Goal: Register for event/course

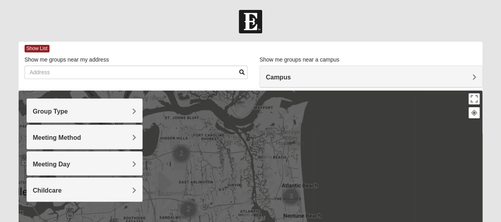
scroll to position [40, 0]
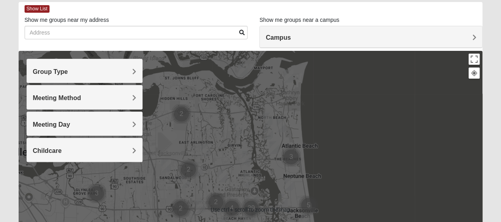
click at [113, 66] on div "Group Type" at bounding box center [84, 70] width 115 height 23
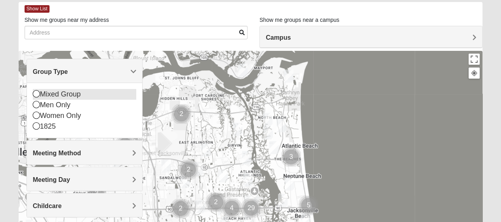
click at [66, 92] on div "Mixed Group" at bounding box center [84, 94] width 103 height 11
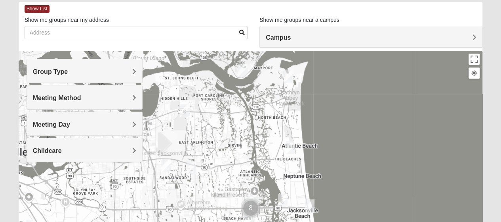
click at [289, 77] on img "Mixed Reed-Watkins 32266" at bounding box center [289, 75] width 10 height 13
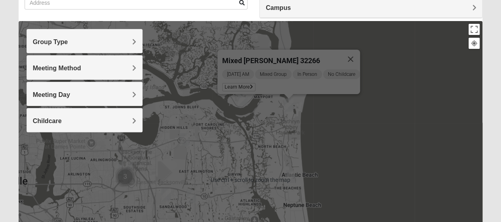
scroll to position [79, 0]
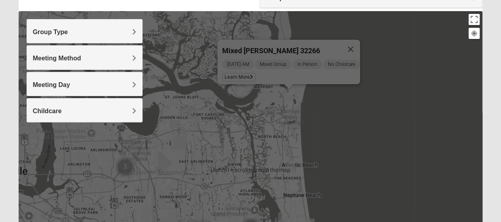
click at [289, 166] on img "Mixed Dennis 32233" at bounding box center [291, 166] width 10 height 13
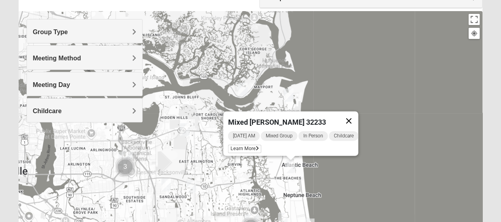
click at [352, 116] on button "Close" at bounding box center [348, 120] width 19 height 19
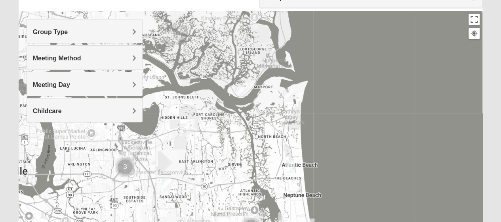
click at [244, 91] on img "Mixed Dunton/Cohill 32226" at bounding box center [243, 88] width 10 height 13
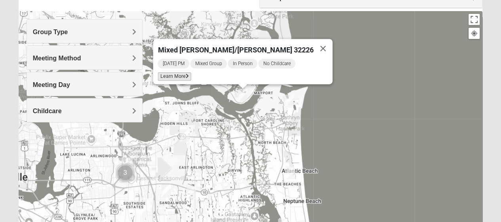
click at [185, 74] on span "Learn More" at bounding box center [174, 76] width 33 height 8
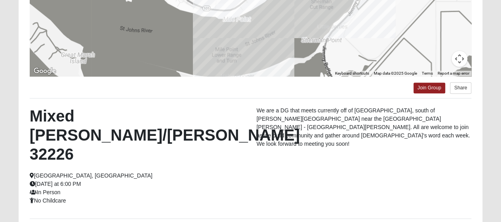
scroll to position [125, 0]
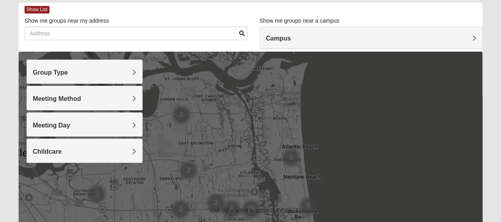
scroll to position [40, 0]
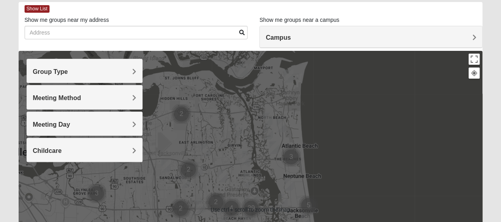
click at [126, 73] on h4 "Group Type" at bounding box center [84, 72] width 103 height 8
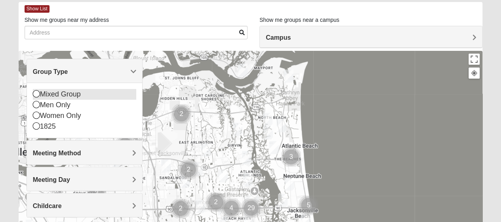
click at [88, 92] on div "Mixed Group" at bounding box center [84, 94] width 103 height 11
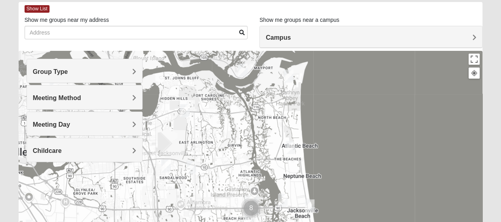
click at [288, 77] on img "Mixed Reed-Watkins 32266" at bounding box center [289, 75] width 10 height 13
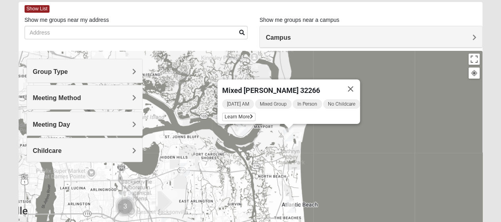
click at [182, 168] on img "Mixed Vilagi 32225" at bounding box center [185, 168] width 10 height 13
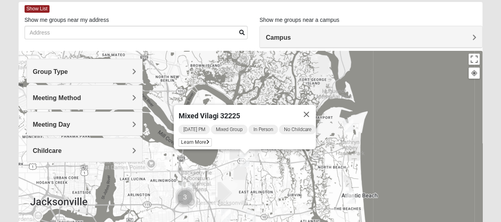
drag, startPoint x: 254, startPoint y: 200, endPoint x: 315, endPoint y: 191, distance: 61.4
click at [315, 191] on div "Mixed Vilagi 32225 Wednesday PM Mixed Group In Person No Childcare Learn More" at bounding box center [251, 209] width 464 height 317
click at [186, 138] on span "Learn More" at bounding box center [194, 142] width 33 height 8
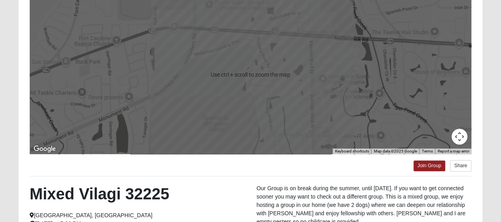
scroll to position [159, 0]
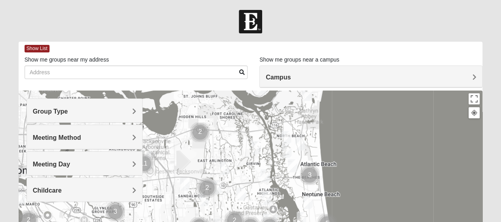
drag, startPoint x: 371, startPoint y: 175, endPoint x: 392, endPoint y: 150, distance: 32.1
click at [286, 135] on img "1825 Mixed Curry 32233" at bounding box center [287, 137] width 10 height 13
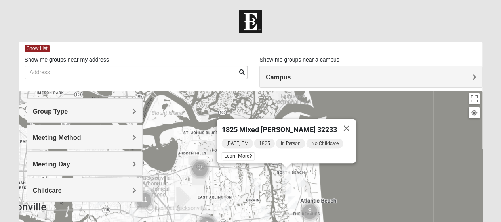
click at [302, 177] on img "Mens McCann 32233" at bounding box center [300, 180] width 10 height 13
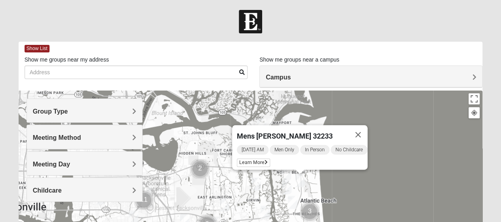
click at [288, 187] on img "Womens Gatch 32233" at bounding box center [287, 187] width 10 height 13
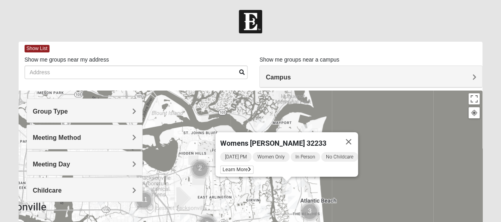
click at [294, 199] on img "Mens Boboc 32233" at bounding box center [293, 201] width 10 height 13
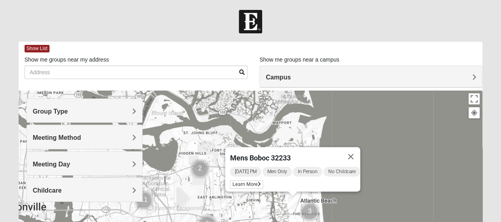
click at [267, 210] on img "1825 Womens Carkhuff 32224" at bounding box center [266, 211] width 10 height 13
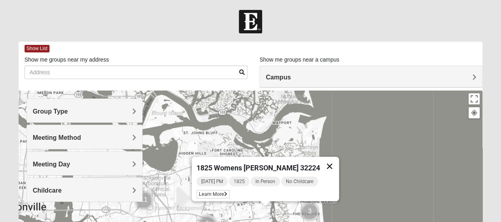
click at [323, 160] on button "Close" at bounding box center [329, 166] width 19 height 19
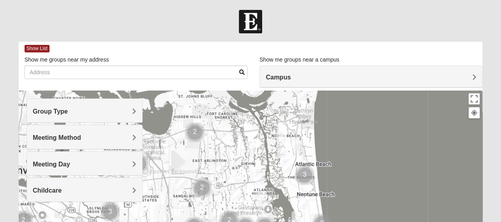
drag, startPoint x: 298, startPoint y: 173, endPoint x: 293, endPoint y: 135, distance: 38.4
click at [179, 183] on img "Mixed Cossio/Maines 32246" at bounding box center [180, 183] width 10 height 13
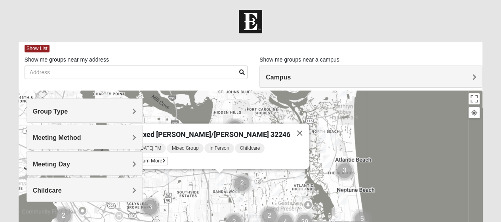
drag, startPoint x: 276, startPoint y: 187, endPoint x: 317, endPoint y: 181, distance: 41.2
click at [168, 159] on span "Learn More" at bounding box center [150, 161] width 33 height 8
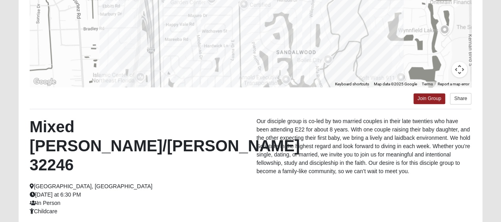
scroll to position [198, 0]
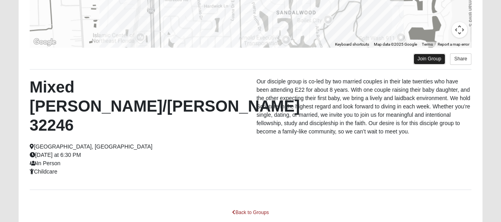
click at [425, 60] on link "Join Group" at bounding box center [430, 58] width 32 height 11
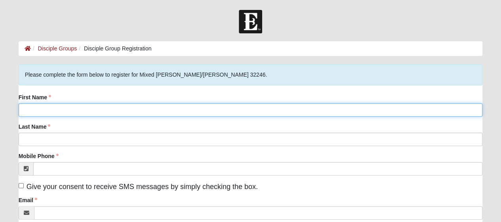
click at [189, 113] on input "First Name" at bounding box center [251, 109] width 464 height 13
type input "Kayla"
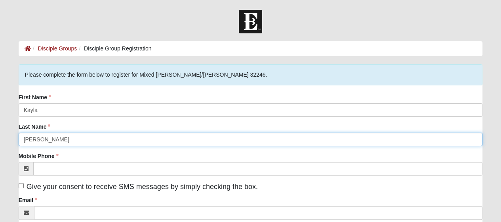
type input "Robles"
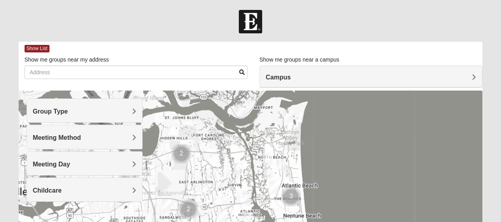
scroll to position [198, 0]
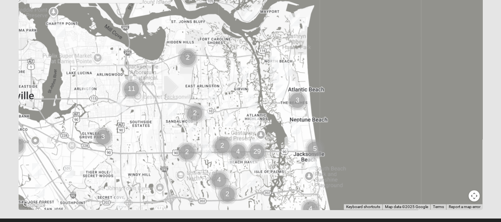
drag, startPoint x: 246, startPoint y: 116, endPoint x: 254, endPoint y: 226, distance: 110.8
click at [254, 221] on html "Log In Find A Group Error Show List Loading Groups" at bounding box center [250, 20] width 501 height 436
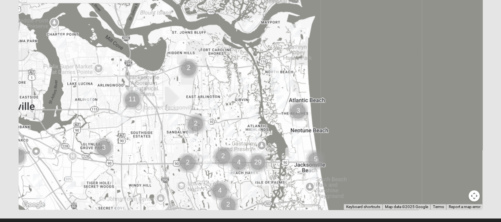
click at [175, 119] on img "Mixed Cossio/Maines 32246" at bounding box center [173, 119] width 10 height 13
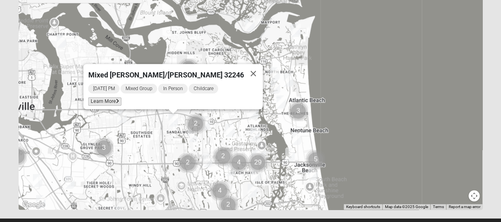
click at [121, 99] on span "Learn More" at bounding box center [104, 101] width 33 height 8
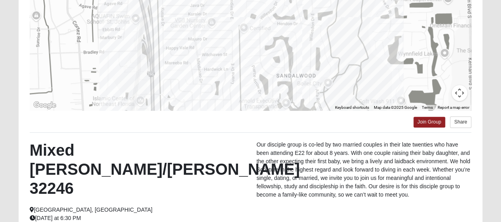
scroll to position [124, 0]
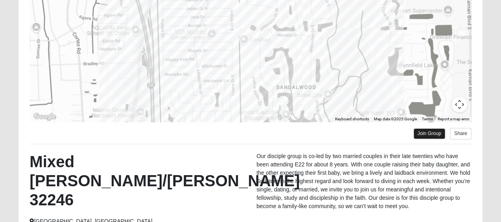
click at [422, 135] on link "Join Group" at bounding box center [430, 133] width 32 height 11
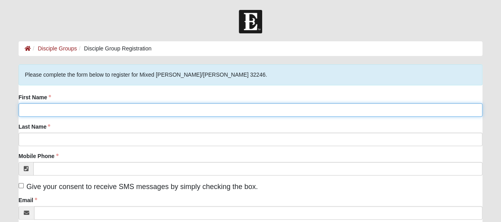
click at [164, 108] on input "First Name" at bounding box center [251, 109] width 464 height 13
type input "Kayla"
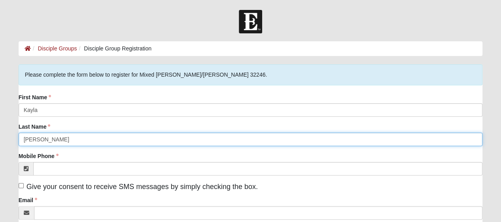
type input "[PERSON_NAME]"
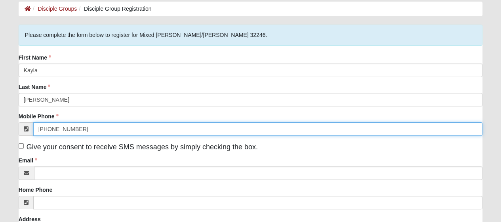
scroll to position [79, 0]
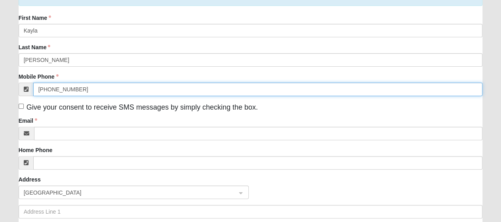
type input "[PHONE_NUMBER]"
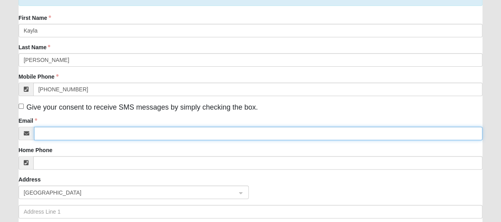
click at [96, 135] on input "Email" at bounding box center [258, 132] width 449 height 13
type input "[EMAIL_ADDRESS][DOMAIN_NAME]"
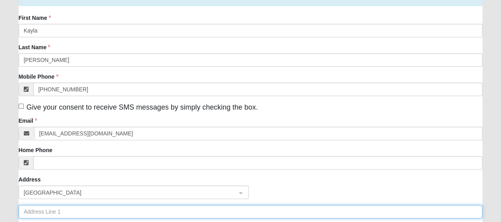
type input "[STREET_ADDRESS][PERSON_NAME]"
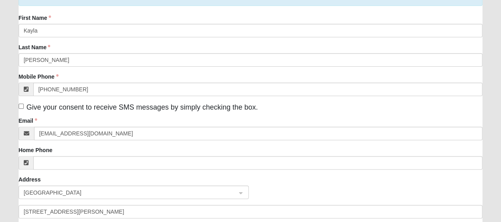
type input "[GEOGRAPHIC_DATA]"
type input "33624"
click at [21, 102] on label "Give your consent to receive SMS messages by simply checking the box." at bounding box center [138, 107] width 239 height 11
click at [21, 103] on input "Give your consent to receive SMS messages by simply checking the box." at bounding box center [21, 105] width 5 height 5
checkbox input "true"
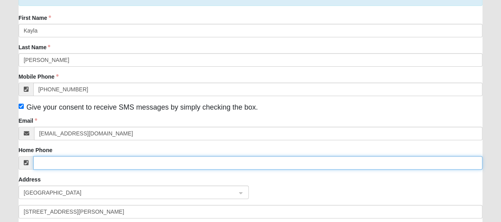
click at [63, 162] on input "Home Phone" at bounding box center [258, 162] width 450 height 13
type input "[PHONE_NUMBER]"
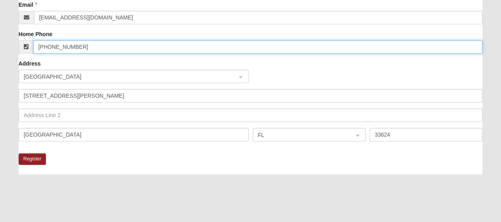
scroll to position [198, 0]
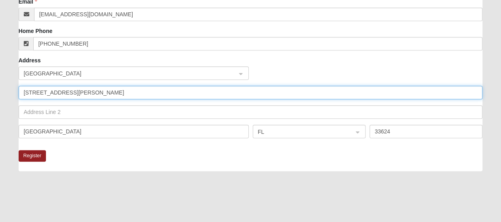
drag, startPoint x: 87, startPoint y: 94, endPoint x: 13, endPoint y: 97, distance: 73.8
click at [13, 97] on div "Please complete the form below to register for Mixed [PERSON_NAME]/[PERSON_NAME…" at bounding box center [251, 62] width 476 height 392
type input "[STREET_ADDRESS]"
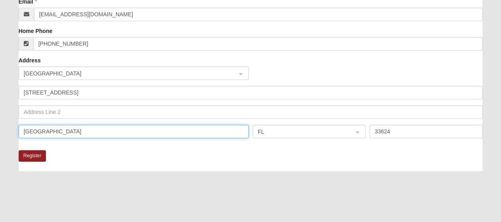
drag, startPoint x: 55, startPoint y: 133, endPoint x: 12, endPoint y: 128, distance: 43.1
click at [12, 128] on form "Log In Disciple Group Registration Disciple Groups Disciple Group Registration …" at bounding box center [250, 45] width 501 height 467
type input "[GEOGRAPHIC_DATA]"
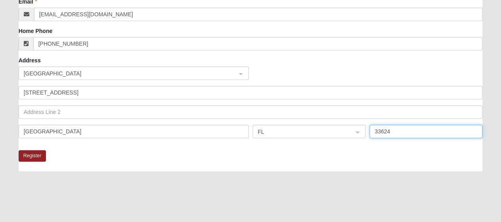
click at [402, 128] on input "33624" at bounding box center [426, 130] width 113 height 13
type input "332233"
click at [95, 180] on div at bounding box center [251, 218] width 464 height 79
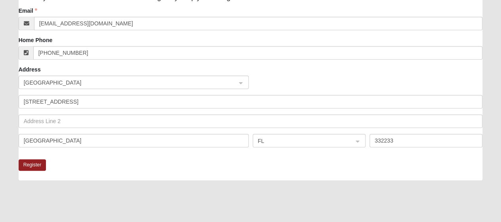
scroll to position [189, 0]
click at [26, 163] on button "Register" at bounding box center [33, 164] width 28 height 11
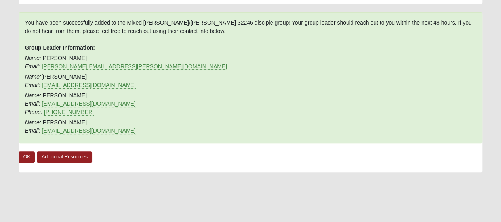
scroll to position [41, 0]
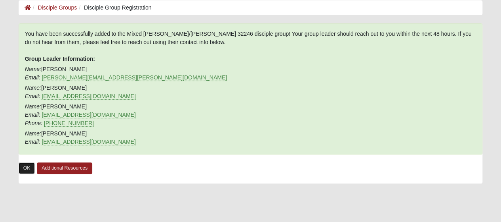
click at [27, 172] on link "OK" at bounding box center [27, 167] width 17 height 11
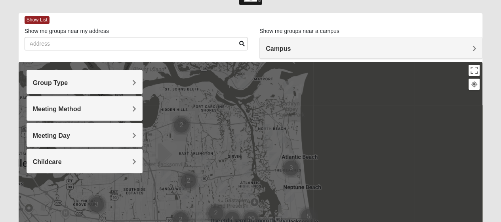
scroll to position [40, 0]
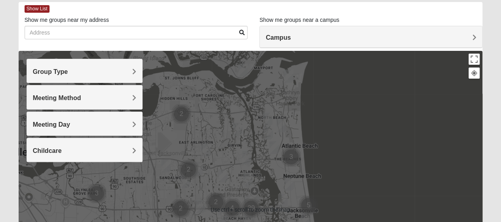
click at [167, 163] on img "Mixed Cossio/Maines 32246" at bounding box center [166, 165] width 10 height 13
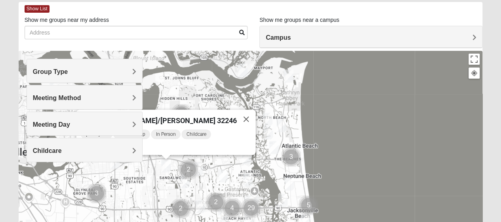
click at [180, 116] on span "Mixed Cossio/Maines 32246" at bounding box center [159, 120] width 156 height 8
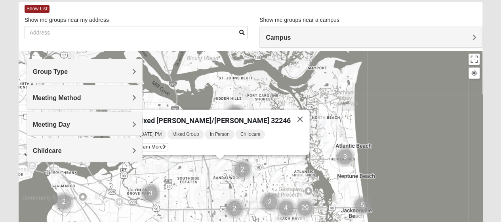
drag, startPoint x: 182, startPoint y: 191, endPoint x: 242, endPoint y: 192, distance: 59.4
click at [242, 192] on div "Mixed Cossio/Maines 32246 Wednesday PM Mixed Group In Person Childcare Learn Mo…" at bounding box center [251, 209] width 464 height 317
click at [168, 143] on span "Learn More" at bounding box center [151, 147] width 33 height 8
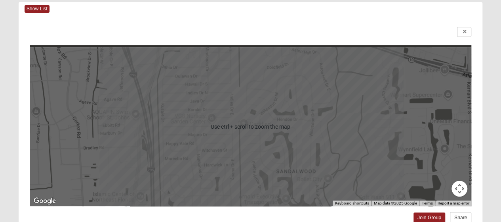
scroll to position [119, 0]
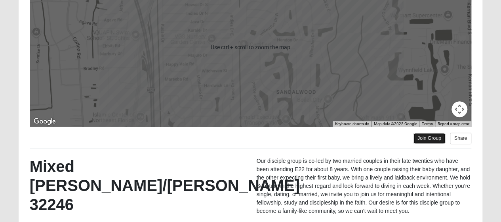
click at [439, 134] on link "Join Group" at bounding box center [430, 138] width 32 height 11
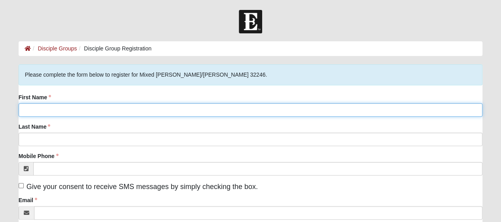
drag, startPoint x: 40, startPoint y: 113, endPoint x: 32, endPoint y: 116, distance: 8.5
click at [40, 113] on input "First Name" at bounding box center [251, 109] width 464 height 13
type input "[PERSON_NAME]"
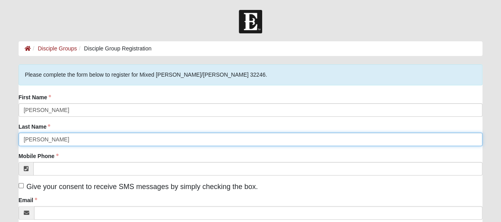
type input "[PERSON_NAME]"
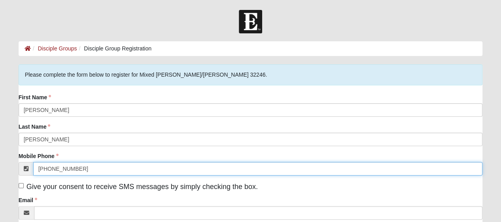
scroll to position [40, 0]
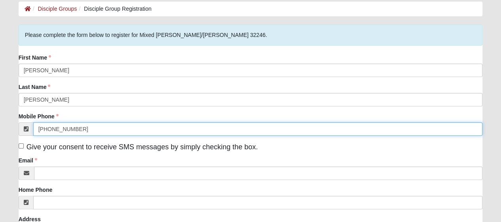
drag, startPoint x: 94, startPoint y: 128, endPoint x: 21, endPoint y: 128, distance: 72.1
click at [21, 128] on div "[PHONE_NUMBER]" at bounding box center [251, 128] width 464 height 13
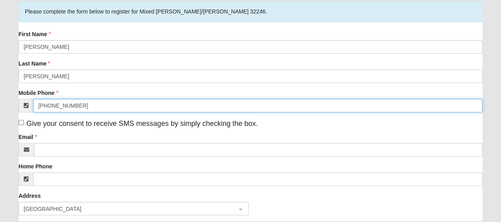
scroll to position [79, 0]
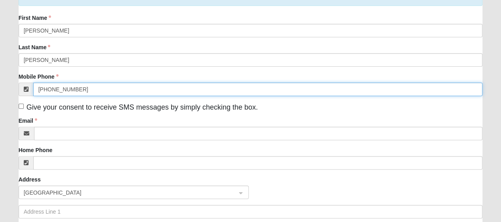
type input "[PHONE_NUMBER]"
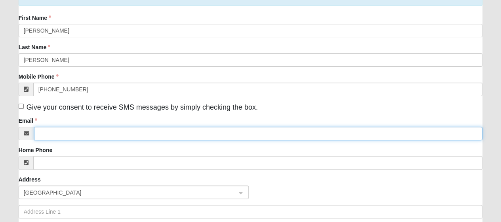
click at [71, 134] on input "Email" at bounding box center [258, 132] width 449 height 13
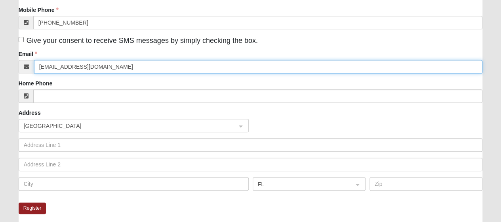
scroll to position [159, 0]
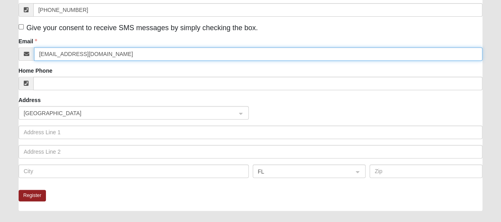
type input "[EMAIL_ADDRESS][DOMAIN_NAME]"
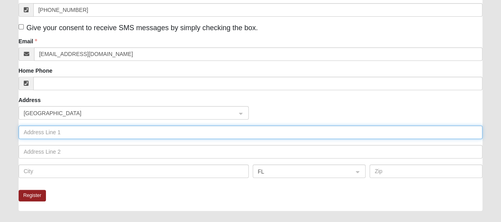
click at [85, 136] on input "text" at bounding box center [251, 131] width 464 height 13
type input "[STREET_ADDRESS]"
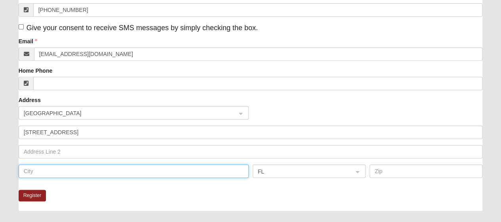
type input "[GEOGRAPHIC_DATA]"
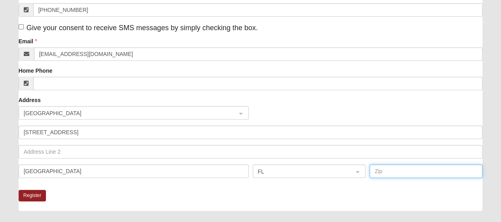
type input "32233"
click at [98, 190] on div "Register" at bounding box center [251, 199] width 464 height 21
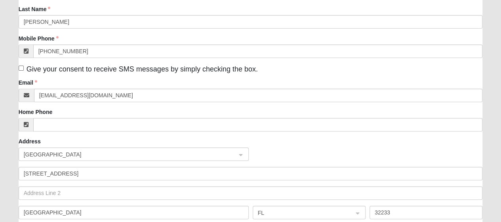
scroll to position [198, 0]
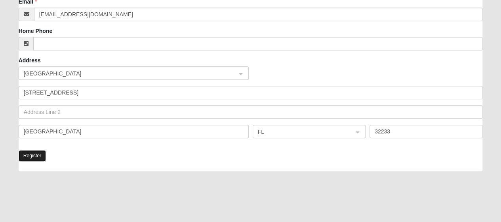
click at [38, 153] on button "Register" at bounding box center [33, 155] width 28 height 11
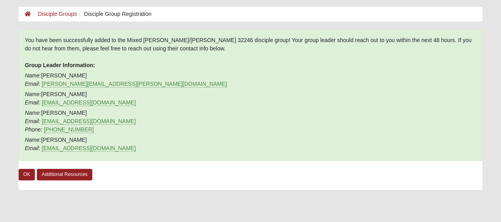
scroll to position [0, 0]
